Goal: Navigation & Orientation: Find specific page/section

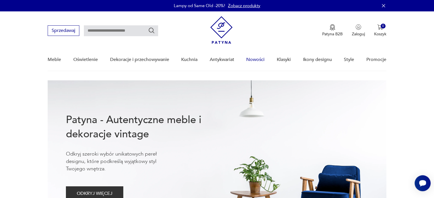
click at [258, 56] on link "Nowości" at bounding box center [255, 60] width 18 height 22
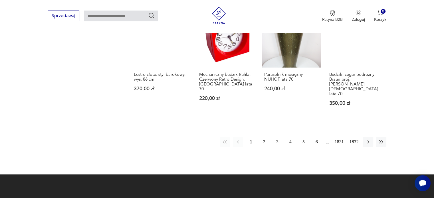
scroll to position [529, 0]
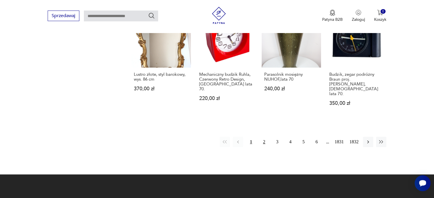
click at [263, 137] on button "2" at bounding box center [264, 142] width 10 height 10
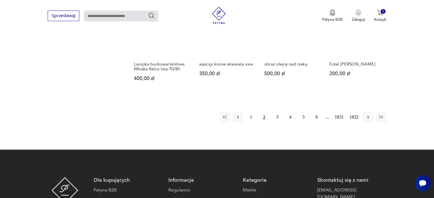
scroll to position [501, 0]
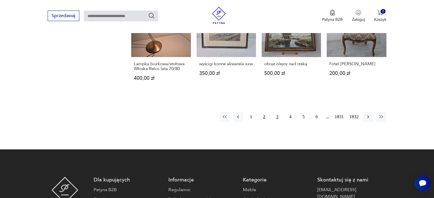
click at [277, 113] on button "3" at bounding box center [277, 117] width 10 height 10
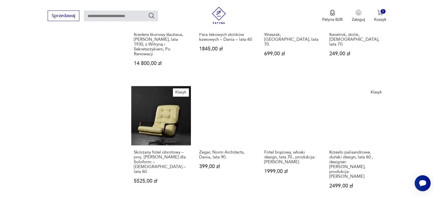
scroll to position [472, 0]
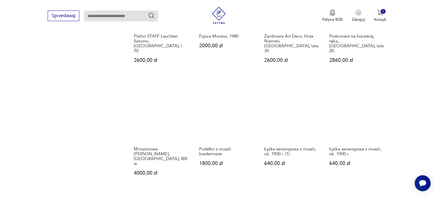
scroll to position [496, 0]
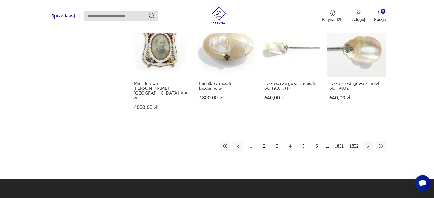
click at [303, 141] on button "5" at bounding box center [303, 146] width 10 height 10
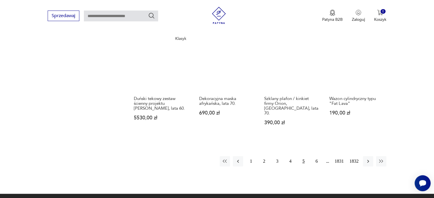
scroll to position [537, 0]
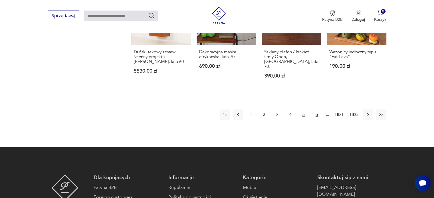
click at [315, 109] on button "6" at bounding box center [316, 114] width 10 height 10
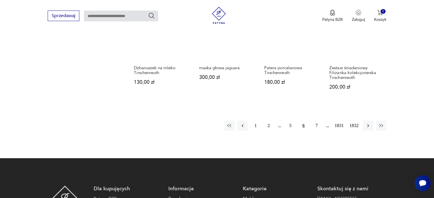
scroll to position [557, 0]
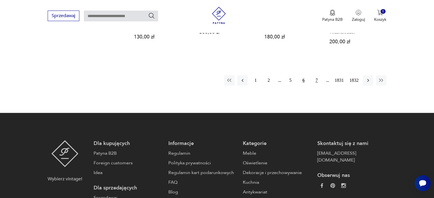
click at [315, 80] on button "7" at bounding box center [316, 80] width 10 height 10
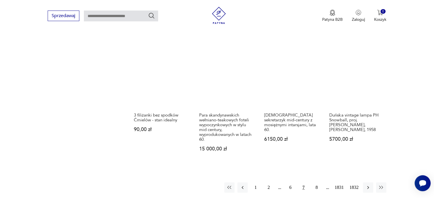
scroll to position [539, 0]
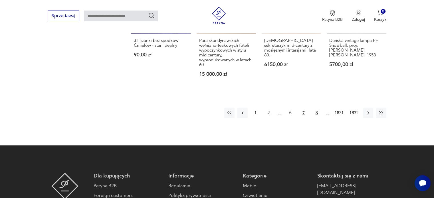
click at [315, 108] on button "8" at bounding box center [316, 113] width 10 height 10
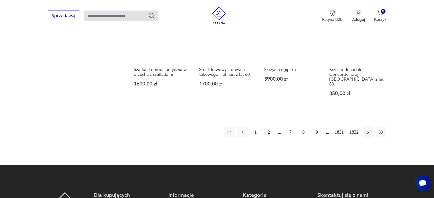
scroll to position [510, 0]
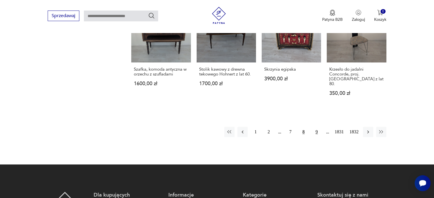
click at [315, 127] on button "9" at bounding box center [316, 132] width 10 height 10
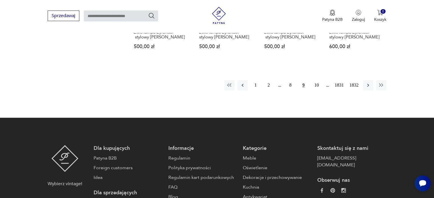
scroll to position [538, 0]
click at [312, 80] on button "10" at bounding box center [316, 85] width 10 height 10
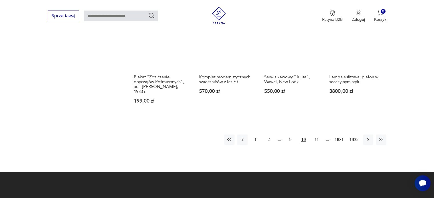
scroll to position [513, 0]
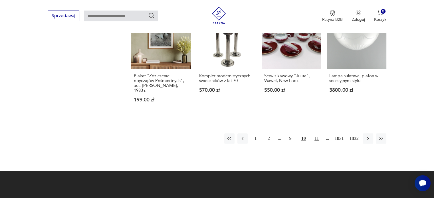
click at [315, 133] on button "11" at bounding box center [316, 138] width 10 height 10
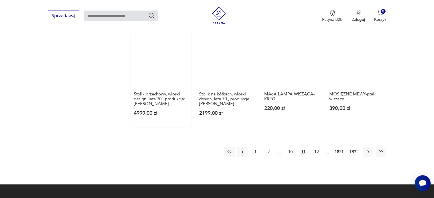
scroll to position [490, 0]
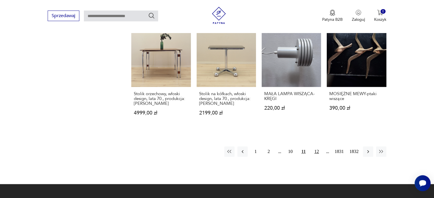
click at [318, 147] on button "12" at bounding box center [316, 152] width 10 height 10
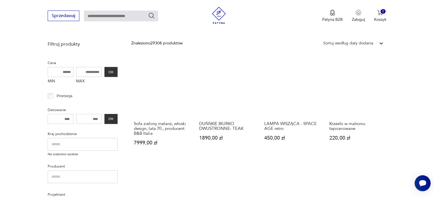
scroll to position [288, 0]
